Goal: Task Accomplishment & Management: Complete application form

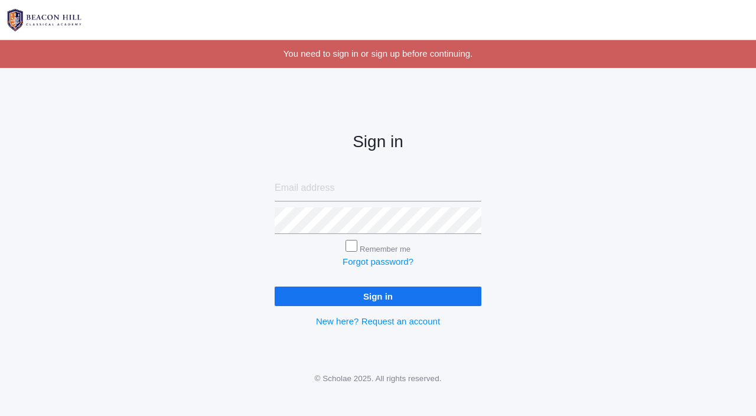
type input "[EMAIL_ADDRESS][DOMAIN_NAME]"
click at [376, 295] on input "Sign in" at bounding box center [378, 296] width 207 height 19
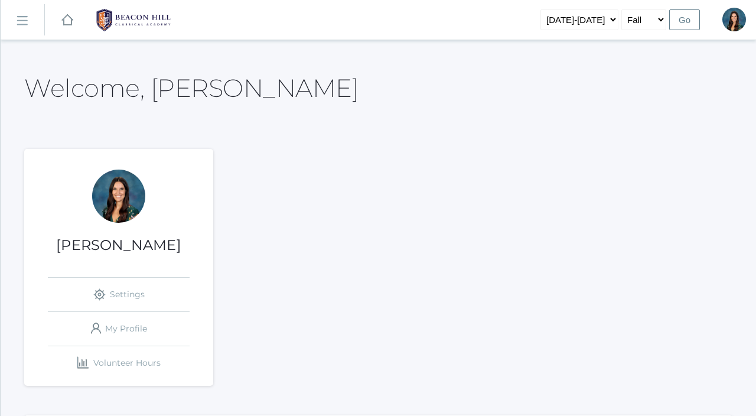
click at [21, 24] on rect at bounding box center [21, 20] width 19 height 19
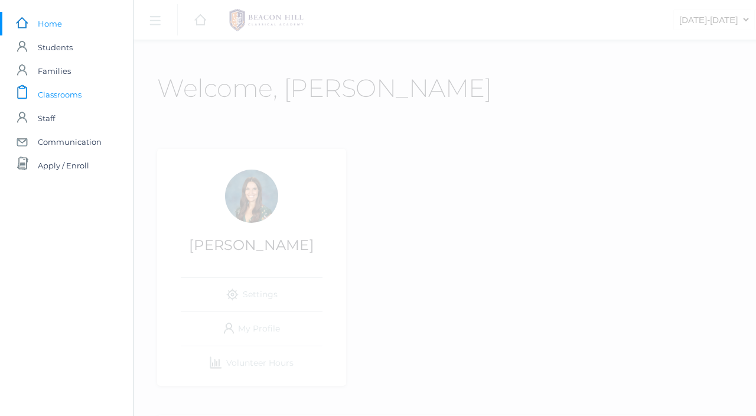
click at [44, 98] on span "Classrooms" at bounding box center [60, 95] width 44 height 24
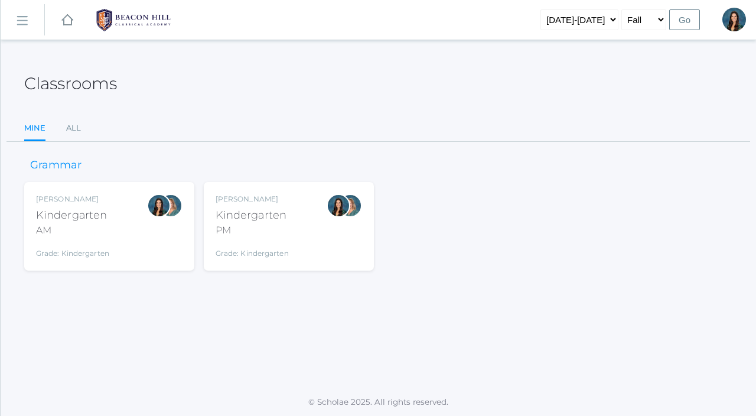
click at [104, 220] on div "Kindergarten" at bounding box center [72, 215] width 73 height 16
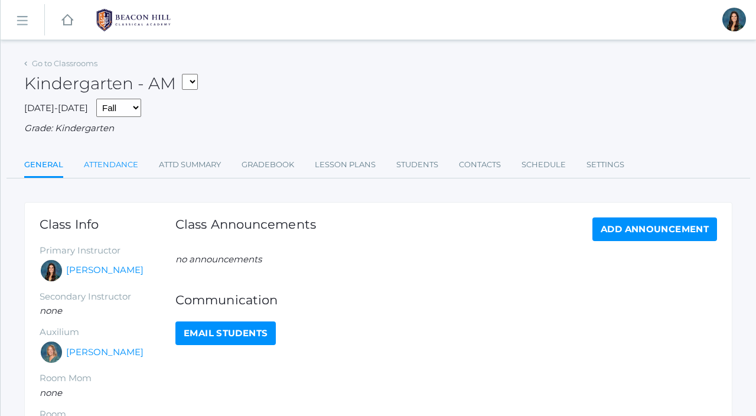
click at [123, 161] on link "Attendance" at bounding box center [111, 165] width 54 height 24
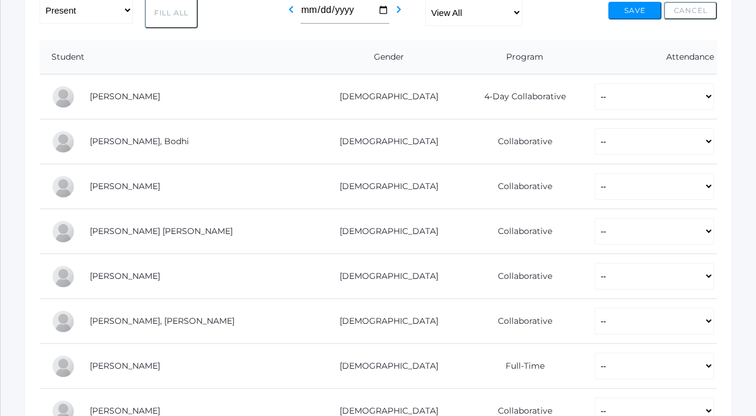
scroll to position [248, 0]
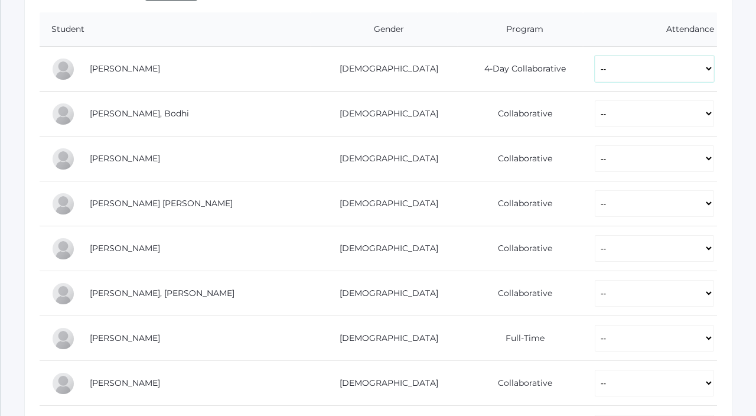
click at [595, 69] on select "-- Present Present-At-Home Tardy Excused Tardy Unexcused Absent Excused Absent …" at bounding box center [654, 69] width 119 height 27
select select "P"
click at [595, 56] on select "-- Present Present-At-Home Tardy Excused Tardy Unexcused Absent Excused Absent …" at bounding box center [654, 69] width 119 height 27
click at [595, 110] on select "-- Present Present-At-Home Tardy Excused Tardy Unexcused Absent Excused Absent …" at bounding box center [654, 113] width 119 height 27
select select "P"
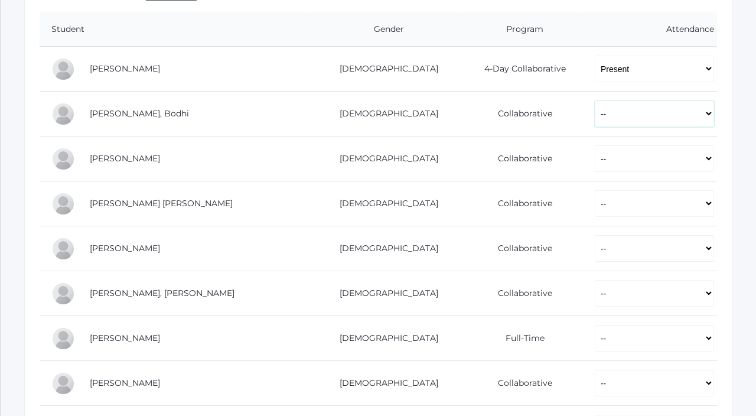
click at [595, 100] on select "-- Present Present-At-Home Tardy Excused Tardy Unexcused Absent Excused Absent …" at bounding box center [654, 113] width 119 height 27
click at [595, 162] on select "-- Present Present-At-Home Tardy Excused Tardy Unexcused Absent Excused Absent …" at bounding box center [654, 158] width 119 height 27
select select "P"
click at [595, 145] on select "-- Present Present-At-Home Tardy Excused Tardy Unexcused Absent Excused Absent …" at bounding box center [654, 158] width 119 height 27
click at [595, 208] on select "-- Present Present-At-Home Tardy Excused Tardy Unexcused Absent Excused Absent …" at bounding box center [654, 203] width 119 height 27
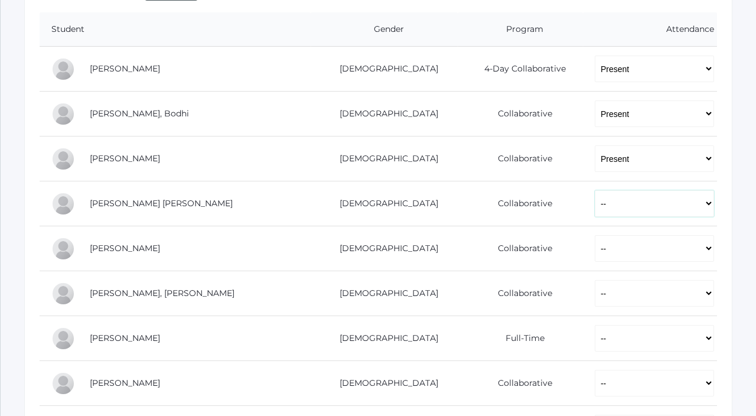
select select "P"
click at [595, 190] on select "-- Present Present-At-Home Tardy Excused Tardy Unexcused Absent Excused Absent …" at bounding box center [654, 203] width 119 height 27
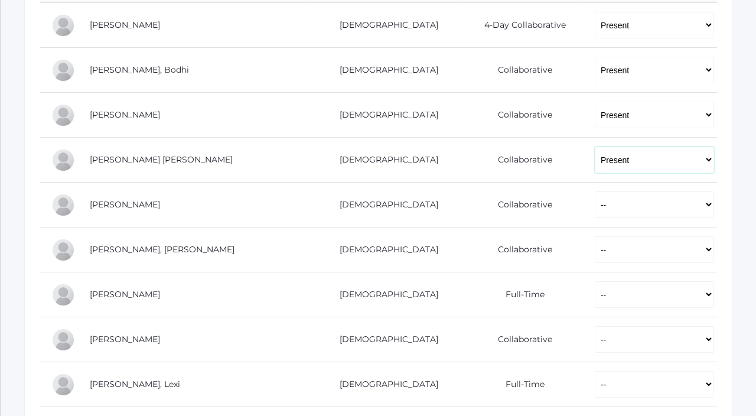
scroll to position [311, 0]
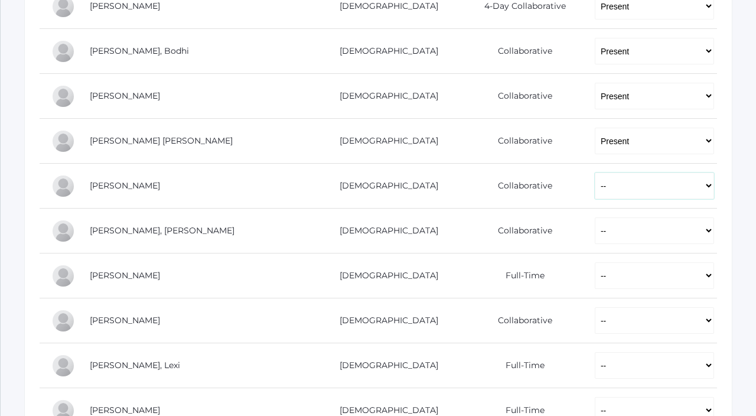
click at [595, 186] on select "-- Present Present-At-Home Tardy Excused Tardy Unexcused Absent Excused Absent …" at bounding box center [654, 186] width 119 height 27
select select "P"
click at [595, 173] on select "-- Present Present-At-Home Tardy Excused Tardy Unexcused Absent Excused Absent …" at bounding box center [654, 186] width 119 height 27
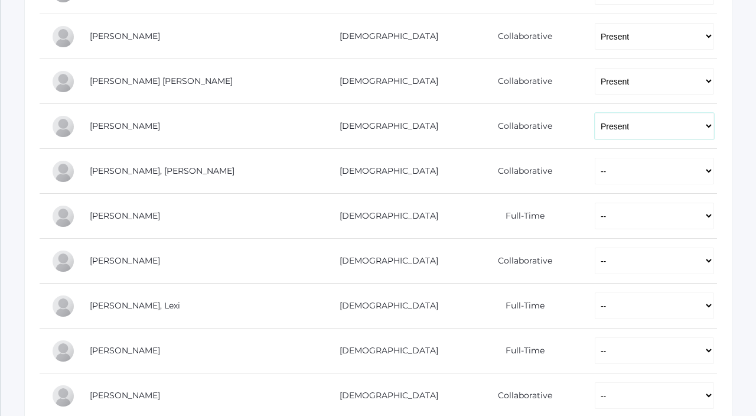
scroll to position [401, 0]
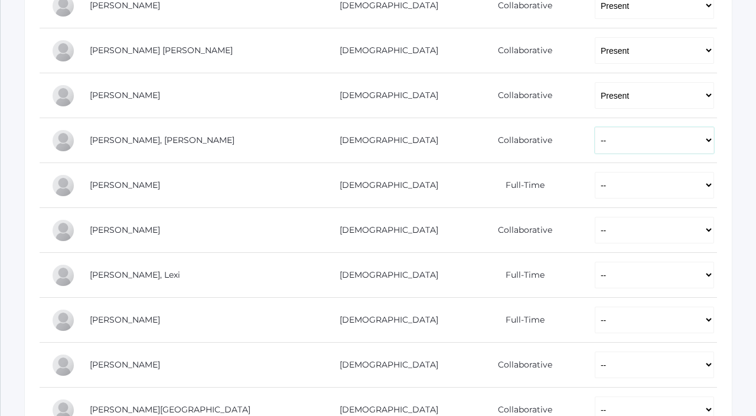
click at [595, 139] on select "-- Present Present-At-Home Tardy Excused Tardy Unexcused Absent Excused Absent …" at bounding box center [654, 140] width 119 height 27
select select "P"
click at [595, 127] on select "-- Present Present-At-Home Tardy Excused Tardy Unexcused Absent Excused Absent …" at bounding box center [654, 140] width 119 height 27
click at [595, 196] on select "-- Present Present-At-Home Tardy Excused Tardy Unexcused Absent Excused Absent …" at bounding box center [654, 185] width 119 height 27
select select "P"
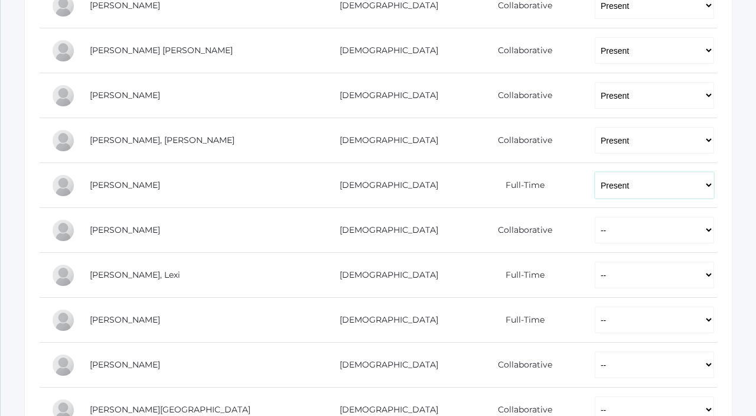
click at [595, 172] on select "-- Present Present-At-Home Tardy Excused Tardy Unexcused Absent Excused Absent …" at bounding box center [654, 185] width 119 height 27
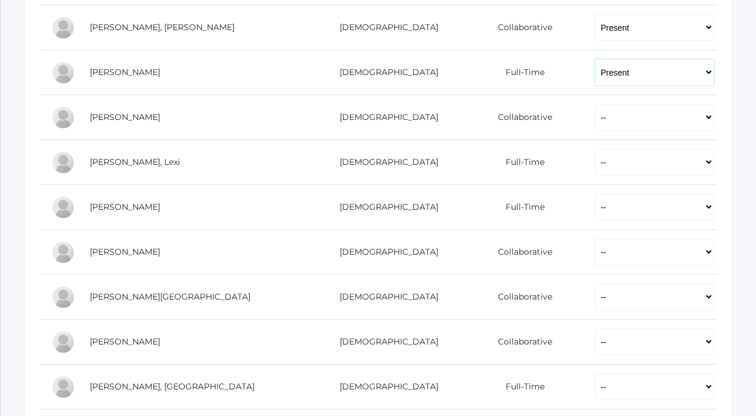
scroll to position [515, 0]
click at [595, 118] on select "-- Present Present-At-Home Tardy Excused Tardy Unexcused Absent Excused Absent …" at bounding box center [654, 116] width 119 height 27
select select "P"
click at [595, 103] on select "-- Present Present-At-Home Tardy Excused Tardy Unexcused Absent Excused Absent …" at bounding box center [654, 116] width 119 height 27
click at [595, 168] on select "-- Present Present-At-Home Tardy Excused Tardy Unexcused Absent Excused Absent …" at bounding box center [654, 161] width 119 height 27
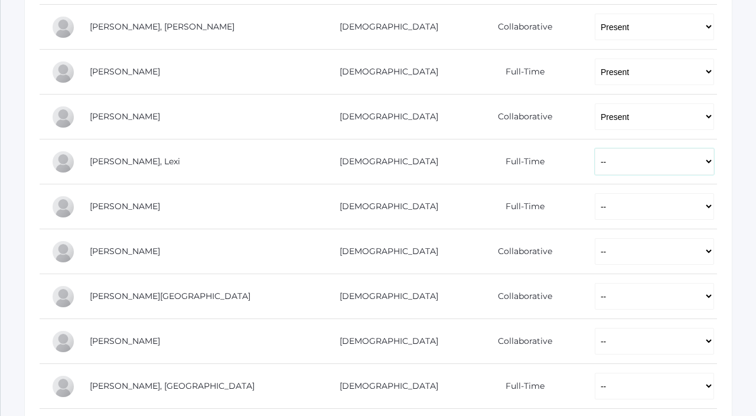
select select "P"
click at [595, 148] on select "-- Present Present-At-Home Tardy Excused Tardy Unexcused Absent Excused Absent …" at bounding box center [654, 161] width 119 height 27
click at [595, 206] on select "-- Present Present-At-Home Tardy Excused Tardy Unexcused Absent Excused Absent …" at bounding box center [654, 206] width 119 height 27
select select "P"
click at [595, 193] on select "-- Present Present-At-Home Tardy Excused Tardy Unexcused Absent Excused Absent …" at bounding box center [654, 206] width 119 height 27
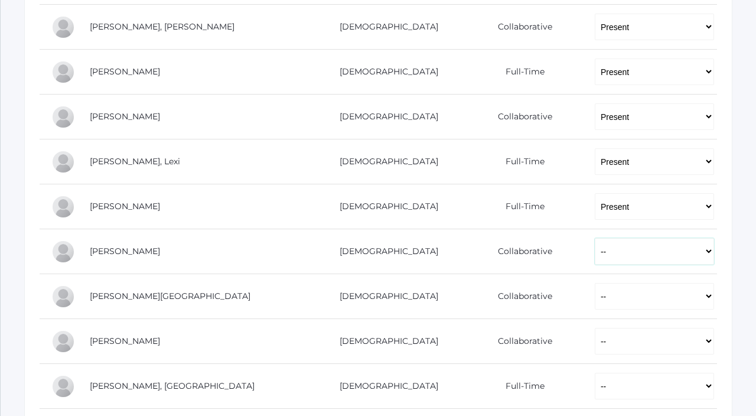
click at [595, 255] on select "-- Present Present-At-Home Tardy Excused Tardy Unexcused Absent Excused Absent …" at bounding box center [654, 251] width 119 height 27
select select "P"
click at [595, 238] on select "-- Present Present-At-Home Tardy Excused Tardy Unexcused Absent Excused Absent …" at bounding box center [654, 251] width 119 height 27
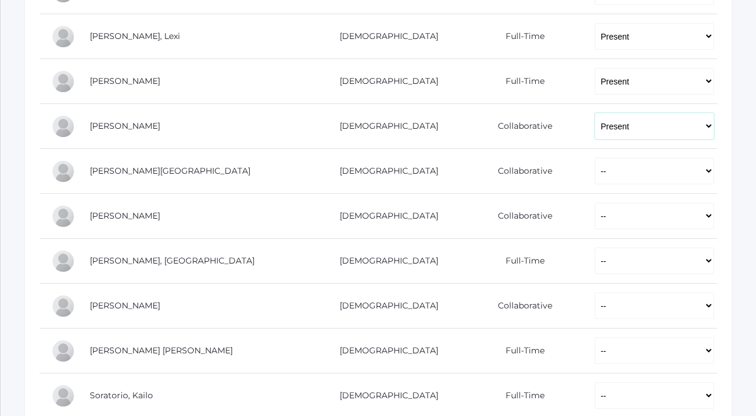
scroll to position [643, 0]
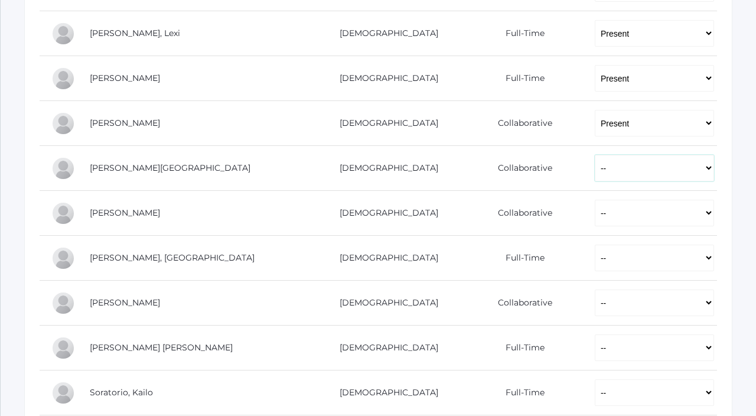
click at [595, 168] on select "-- Present Present-At-Home Tardy Excused Tardy Unexcused Absent Excused Absent …" at bounding box center [654, 168] width 119 height 27
select select "P"
click at [595, 155] on select "-- Present Present-At-Home Tardy Excused Tardy Unexcused Absent Excused Absent …" at bounding box center [654, 168] width 119 height 27
click at [595, 219] on select "-- Present Present-At-Home Tardy Excused Tardy Unexcused Absent Excused Absent …" at bounding box center [654, 213] width 119 height 27
select select "P"
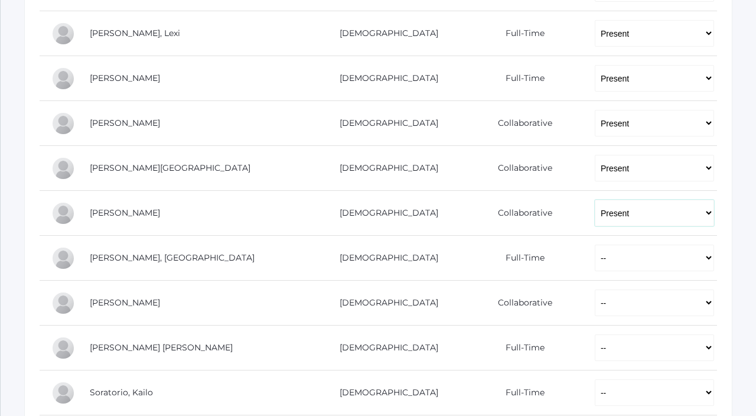
click at [595, 200] on select "-- Present Present-At-Home Tardy Excused Tardy Unexcused Absent Excused Absent …" at bounding box center [654, 213] width 119 height 27
click at [595, 259] on select "-- Present Present-At-Home Tardy Excused Tardy Unexcused Absent Excused Absent …" at bounding box center [654, 258] width 119 height 27
select select "P"
click at [595, 245] on select "-- Present Present-At-Home Tardy Excused Tardy Unexcused Absent Excused Absent …" at bounding box center [654, 258] width 119 height 27
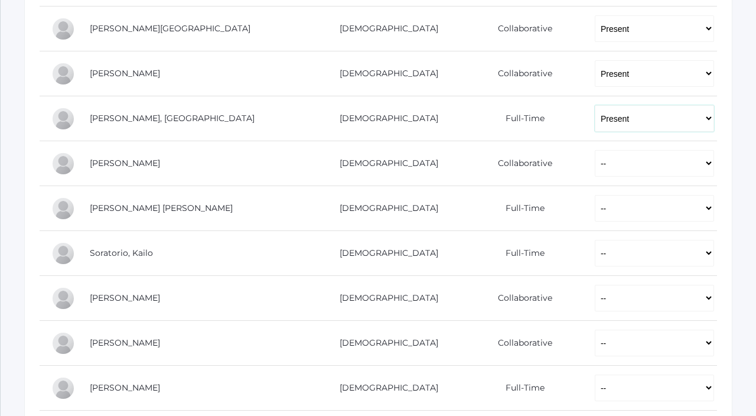
scroll to position [788, 0]
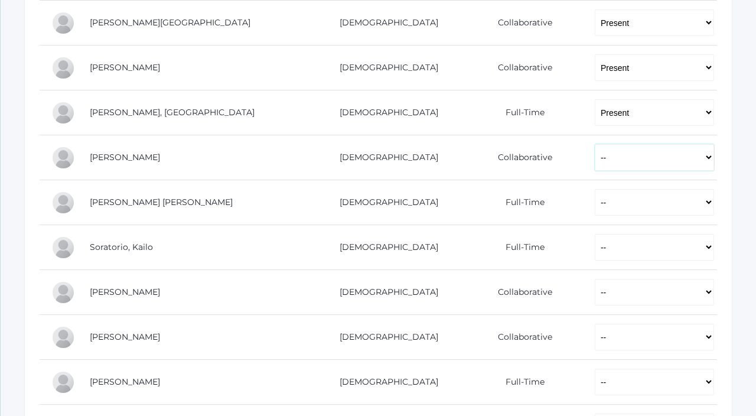
click at [595, 158] on select "-- Present Present-At-Home Tardy Excused Tardy Unexcused Absent Excused Absent …" at bounding box center [654, 157] width 119 height 27
select select "P"
click at [595, 144] on select "-- Present Present-At-Home Tardy Excused Tardy Unexcused Absent Excused Absent …" at bounding box center [654, 157] width 119 height 27
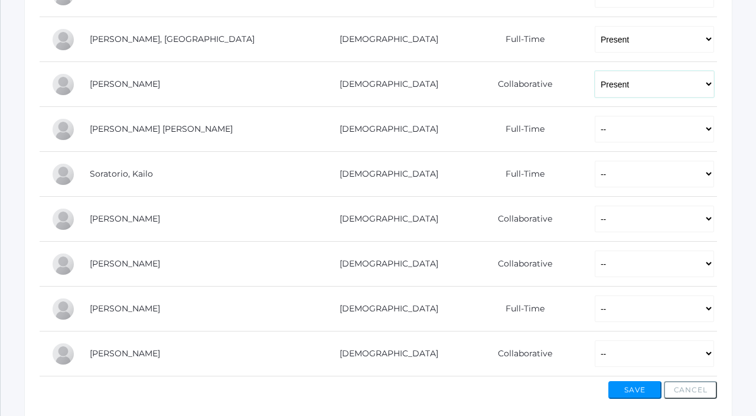
scroll to position [868, 0]
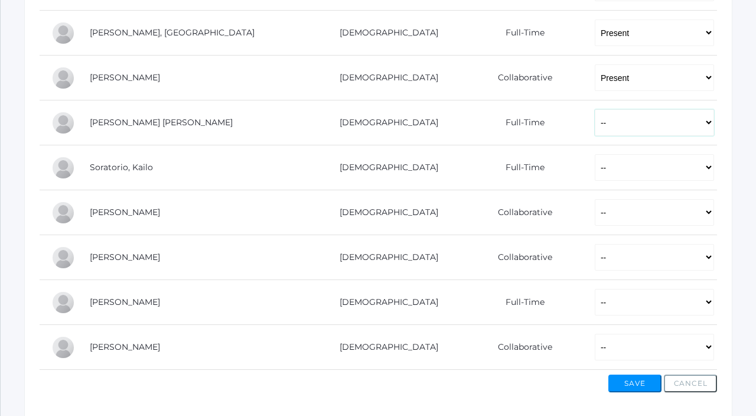
click at [595, 123] on select "-- Present Present-At-Home Tardy Excused Tardy Unexcused Absent Excused Absent …" at bounding box center [654, 122] width 119 height 27
select select "P"
click at [595, 109] on select "-- Present Present-At-Home Tardy Excused Tardy Unexcused Absent Excused Absent …" at bounding box center [654, 122] width 119 height 27
click at [595, 173] on select "-- Present Present-At-Home Tardy Excused Tardy Unexcused Absent Excused Absent …" at bounding box center [654, 167] width 119 height 27
select select "P"
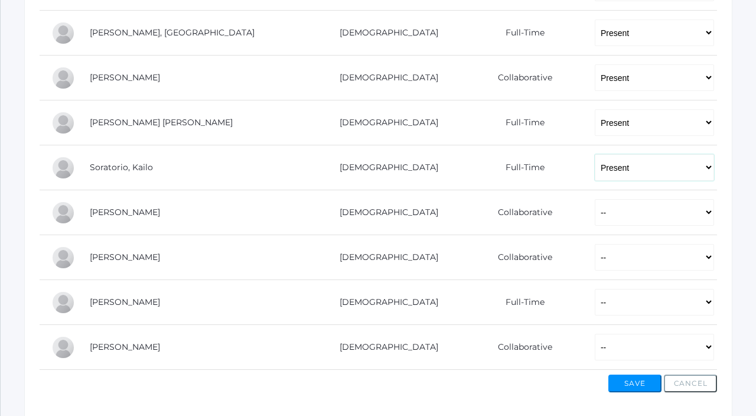
click at [595, 154] on select "-- Present Present-At-Home Tardy Excused Tardy Unexcused Absent Excused Absent …" at bounding box center [654, 167] width 119 height 27
click at [595, 215] on select "-- Present Present-At-Home Tardy Excused Tardy Unexcused Absent Excused Absent …" at bounding box center [654, 212] width 119 height 27
select select "PH"
click at [595, 199] on select "-- Present Present-At-Home Tardy Excused Tardy Unexcused Absent Excused Absent …" at bounding box center [654, 212] width 119 height 27
click at [584, 271] on td "-- Present Present-At-Home Tardy Excused Tardy Unexcused Absent Excused Absent …" at bounding box center [650, 257] width 134 height 45
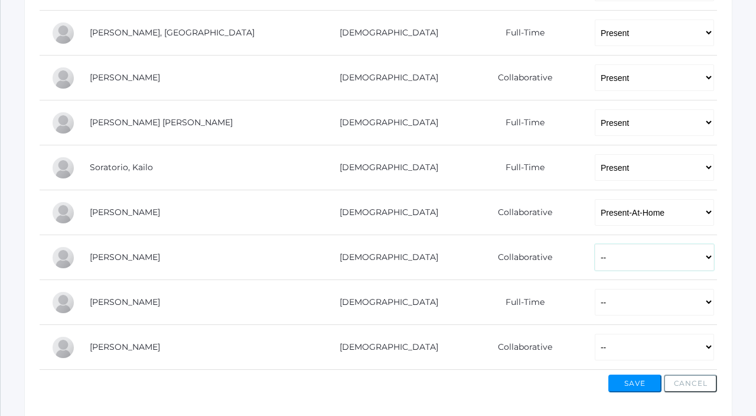
click at [595, 265] on select "-- Present Present-At-Home Tardy Excused Tardy Unexcused Absent Excused Absent …" at bounding box center [654, 257] width 119 height 27
select select "P"
click at [595, 244] on select "-- Present Present-At-Home Tardy Excused Tardy Unexcused Absent Excused Absent …" at bounding box center [654, 257] width 119 height 27
click at [595, 303] on select "-- Present Present-At-Home Tardy Excused Tardy Unexcused Absent Excused Absent …" at bounding box center [654, 302] width 119 height 27
select select "P"
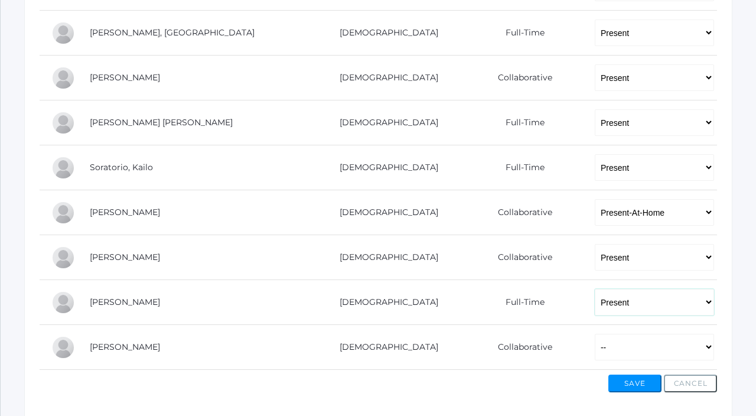
click at [595, 289] on select "-- Present Present-At-Home Tardy Excused Tardy Unexcused Absent Excused Absent …" at bounding box center [654, 302] width 119 height 27
click at [595, 348] on select "-- Present Present-At-Home Tardy Excused Tardy Unexcused Absent Excused Absent …" at bounding box center [654, 347] width 119 height 27
click at [595, 334] on select "-- Present Present-At-Home Tardy Excused Tardy Unexcused Absent Excused Absent …" at bounding box center [654, 347] width 119 height 27
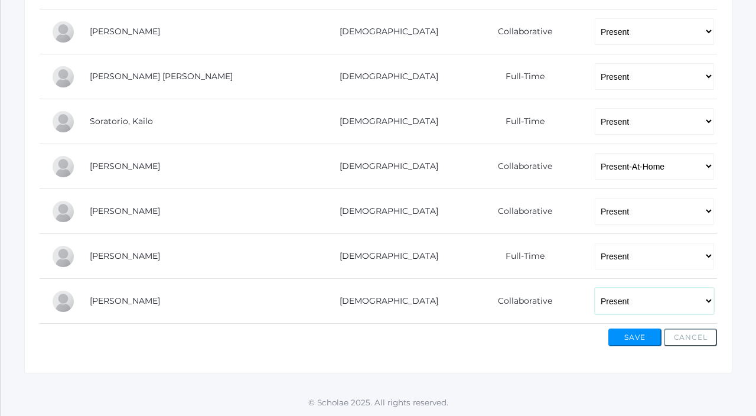
click at [595, 302] on select "-- Present Present-At-Home Tardy Excused Tardy Unexcused Absent Excused Absent …" at bounding box center [654, 301] width 119 height 27
select select "TU"
click at [595, 288] on select "-- Present Present-At-Home Tardy Excused Tardy Unexcused Absent Excused Absent …" at bounding box center [654, 301] width 119 height 27
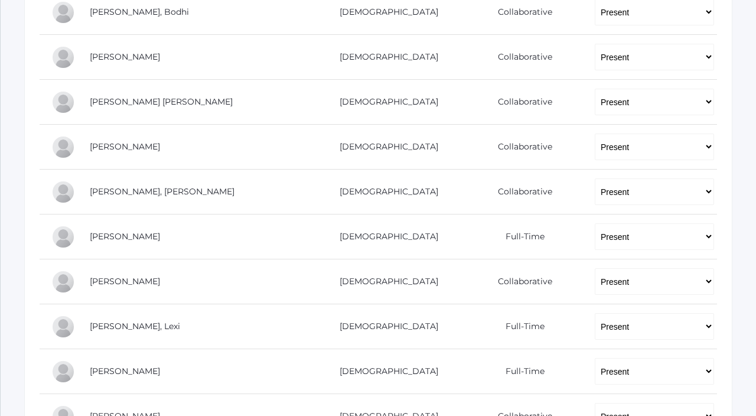
scroll to position [347, 0]
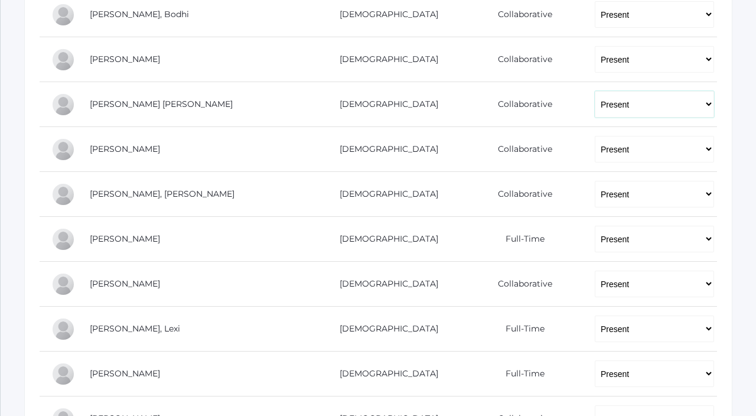
click at [595, 109] on select "-- Present Present-At-Home Tardy Excused Tardy Unexcused Absent Excused Absent …" at bounding box center [654, 104] width 119 height 27
select select "TU"
click at [595, 91] on select "-- Present Present-At-Home Tardy Excused Tardy Unexcused Absent Excused Absent …" at bounding box center [654, 104] width 119 height 27
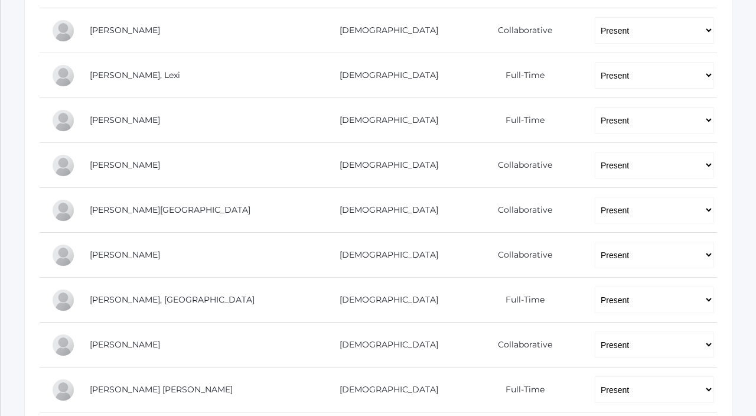
scroll to position [915, 0]
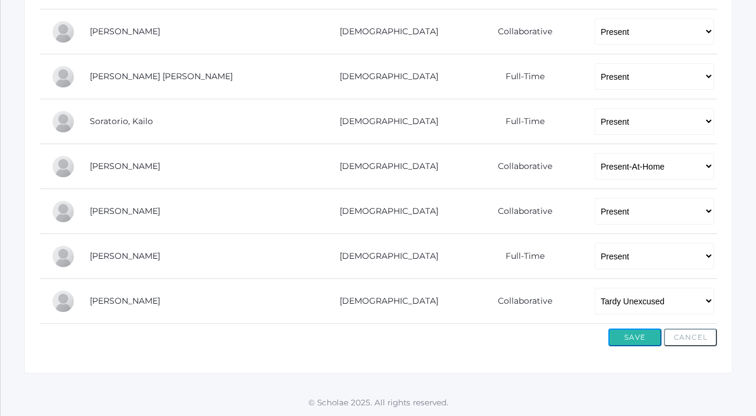
click at [635, 333] on button "Save" at bounding box center [635, 337] width 53 height 18
